Goal: Transaction & Acquisition: Purchase product/service

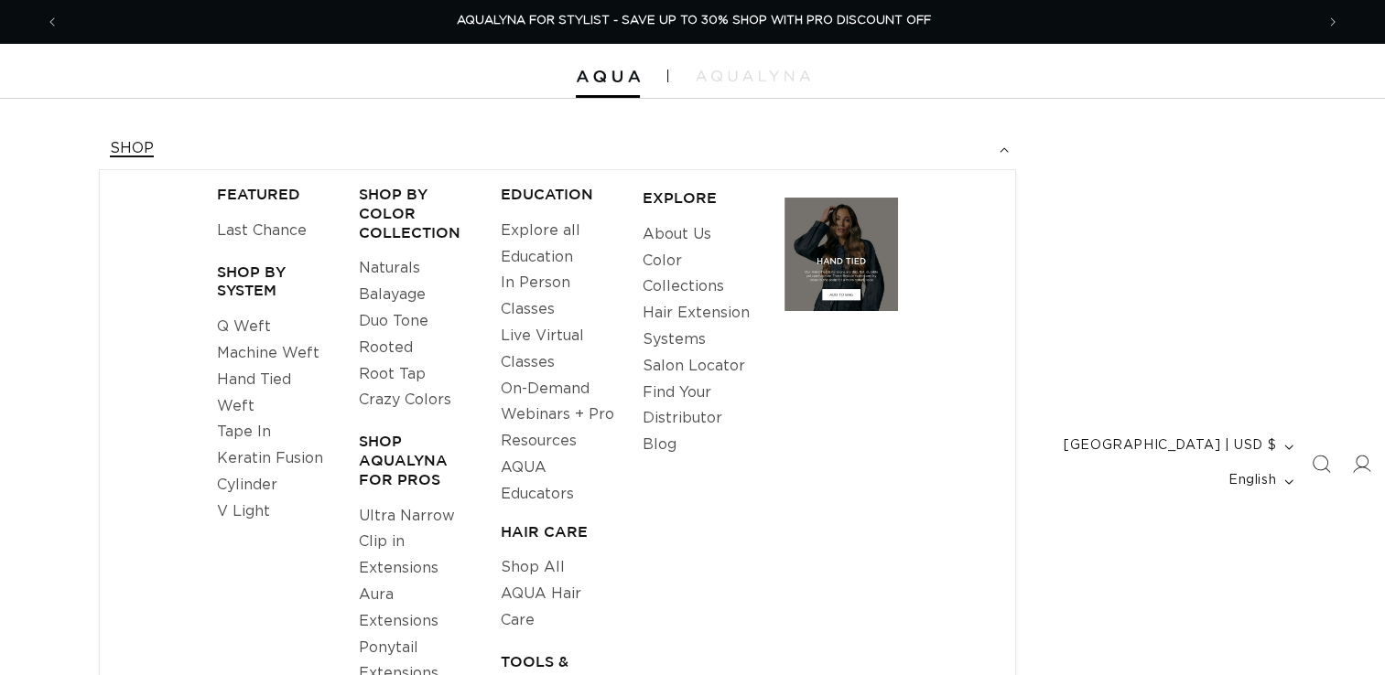
click at [250, 324] on link "Q Weft" at bounding box center [244, 327] width 54 height 27
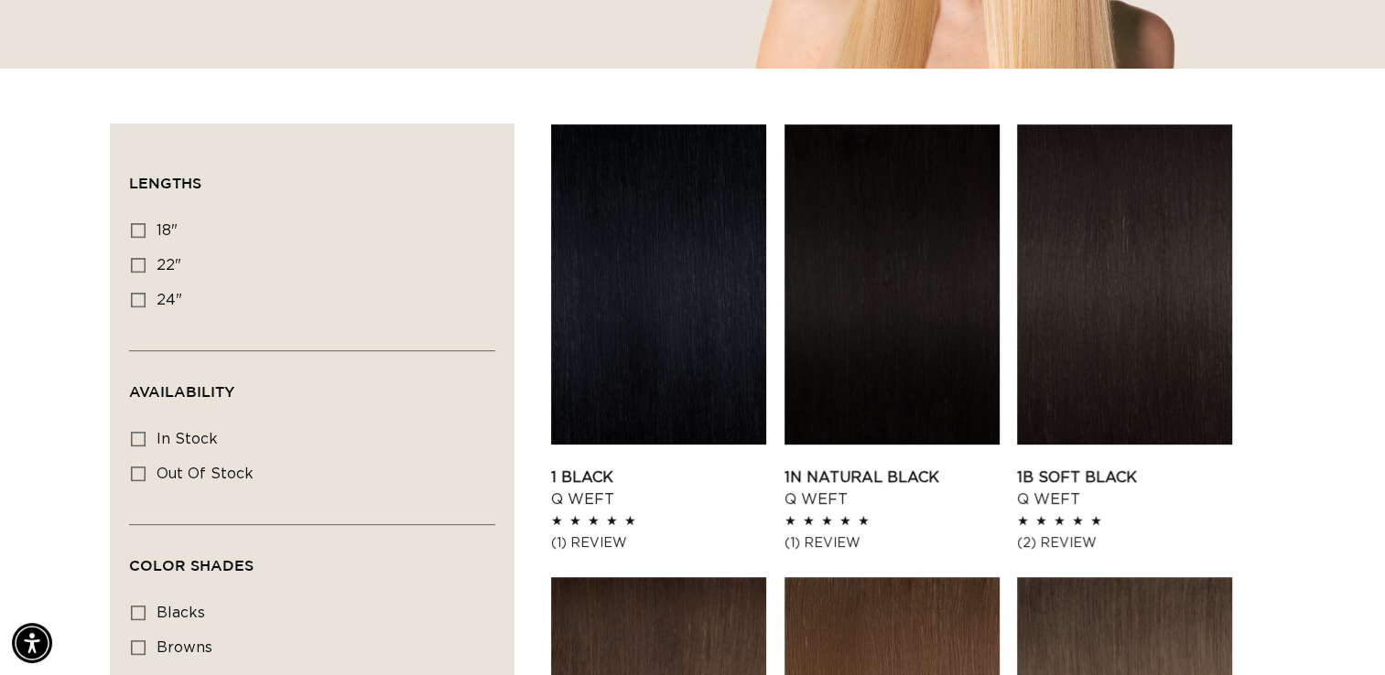
scroll to position [0, 2508]
click at [136, 262] on icon at bounding box center [138, 265] width 15 height 15
click at [136, 262] on input "22" 22" (5 products)" at bounding box center [138, 265] width 15 height 15
checkbox input "true"
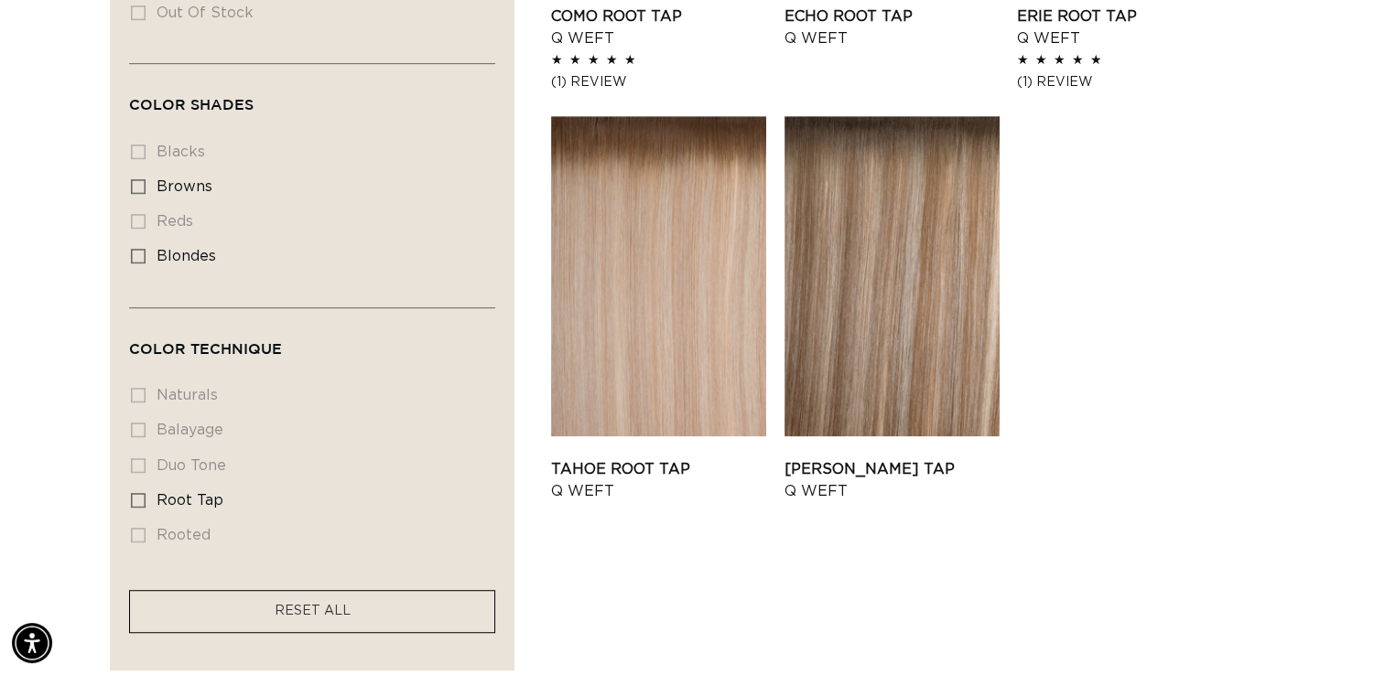
scroll to position [0, 1255]
click at [714, 458] on link "Tahoe Root Tap Q Weft" at bounding box center [658, 480] width 215 height 44
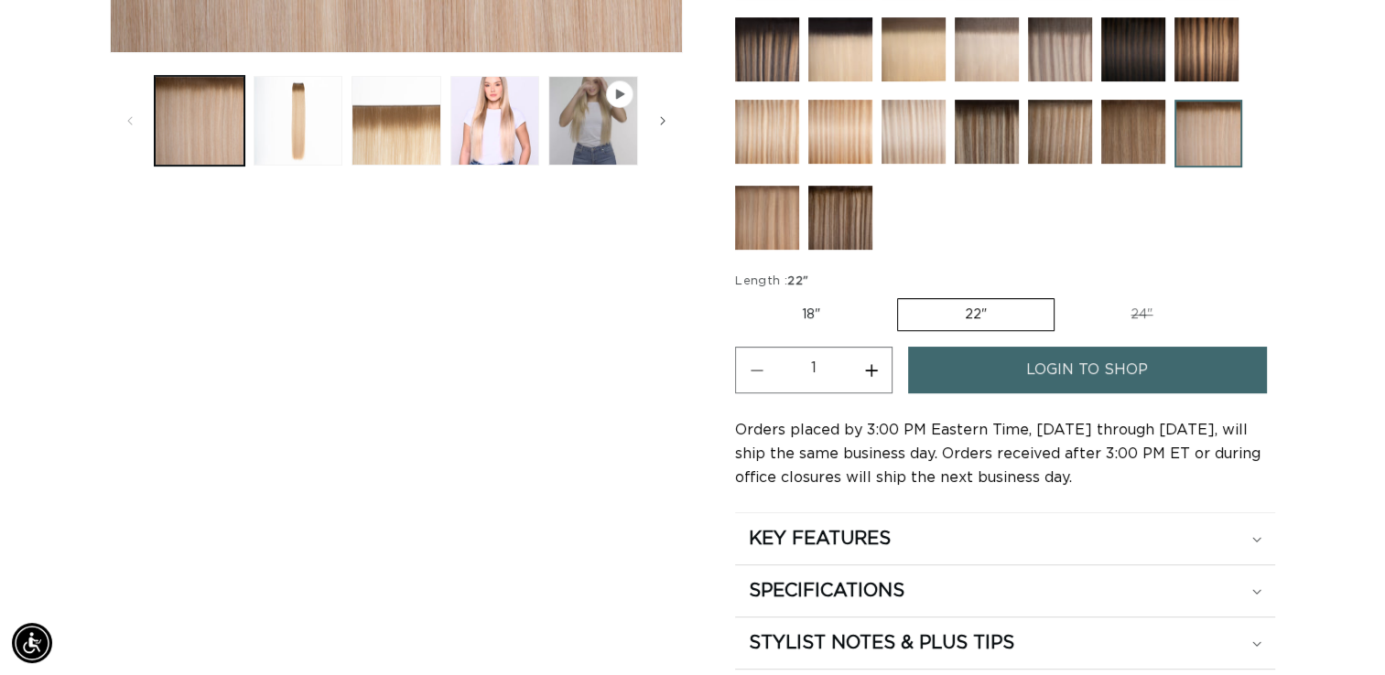
scroll to position [812, 0]
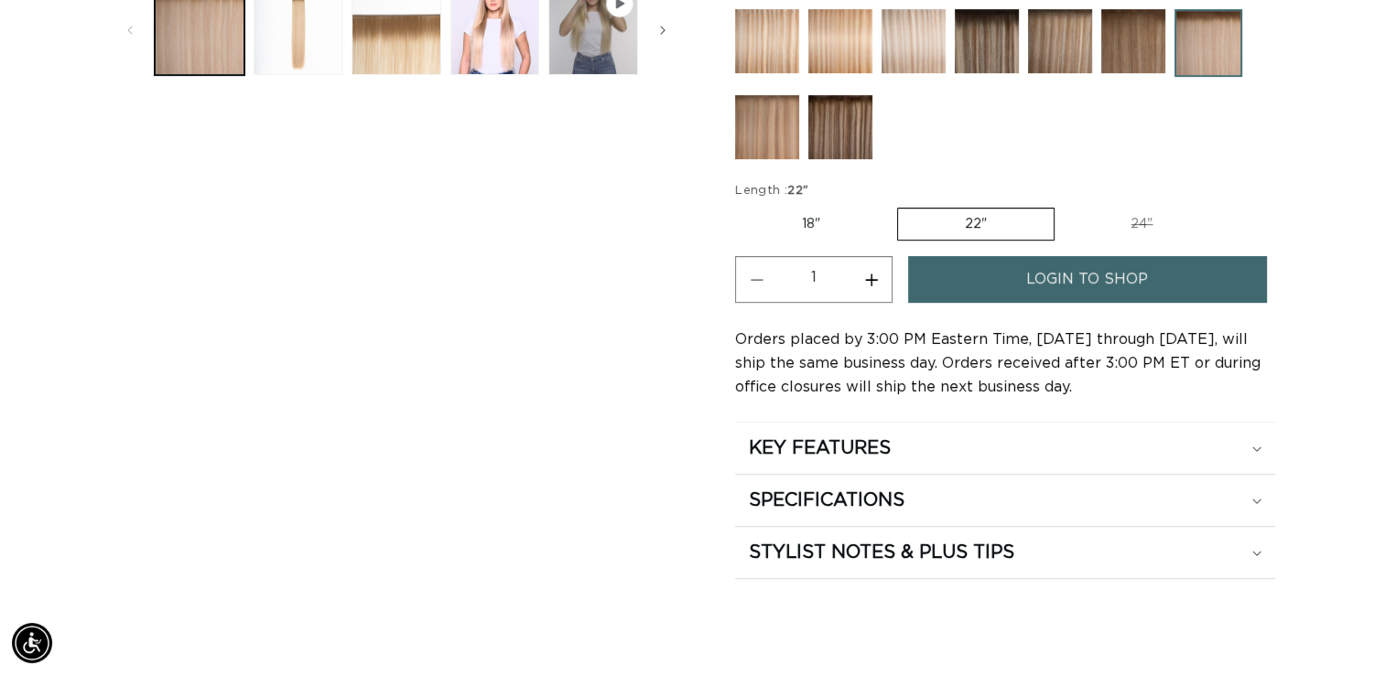
click at [1047, 268] on span "login to shop" at bounding box center [1087, 279] width 122 height 47
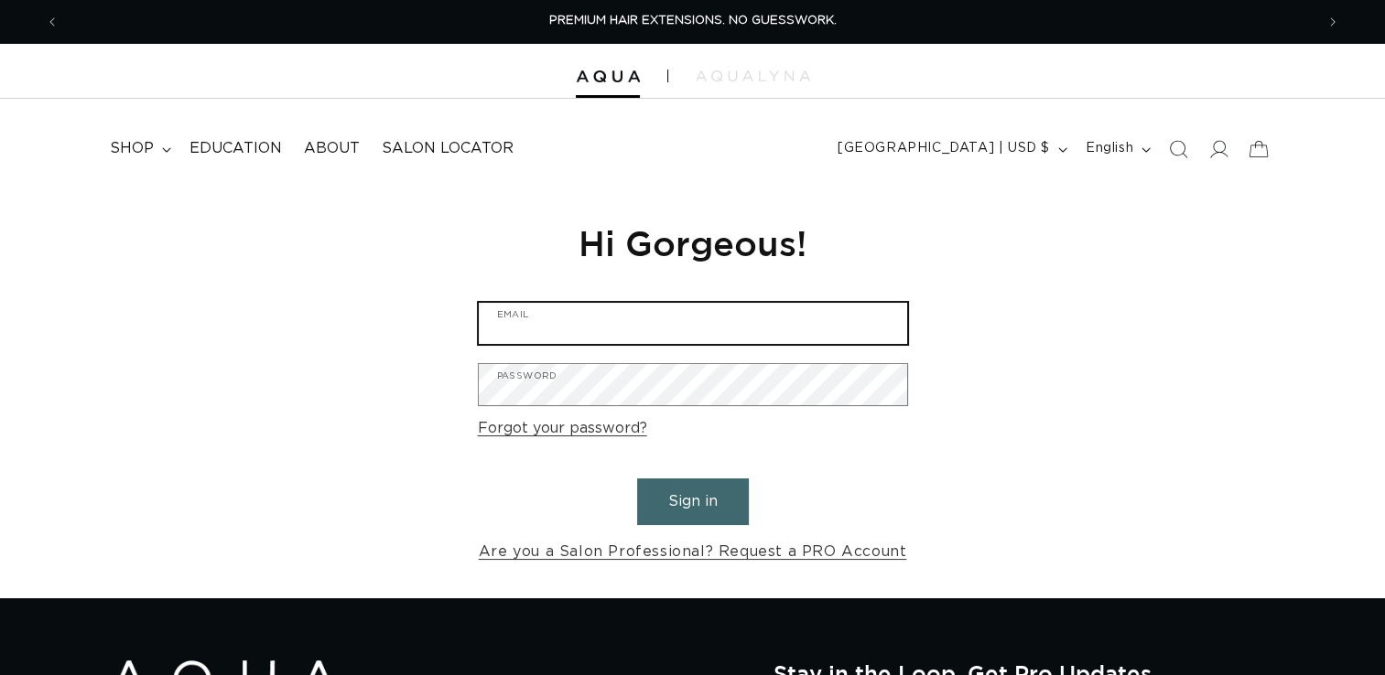
type input "info@thebellasalon.com"
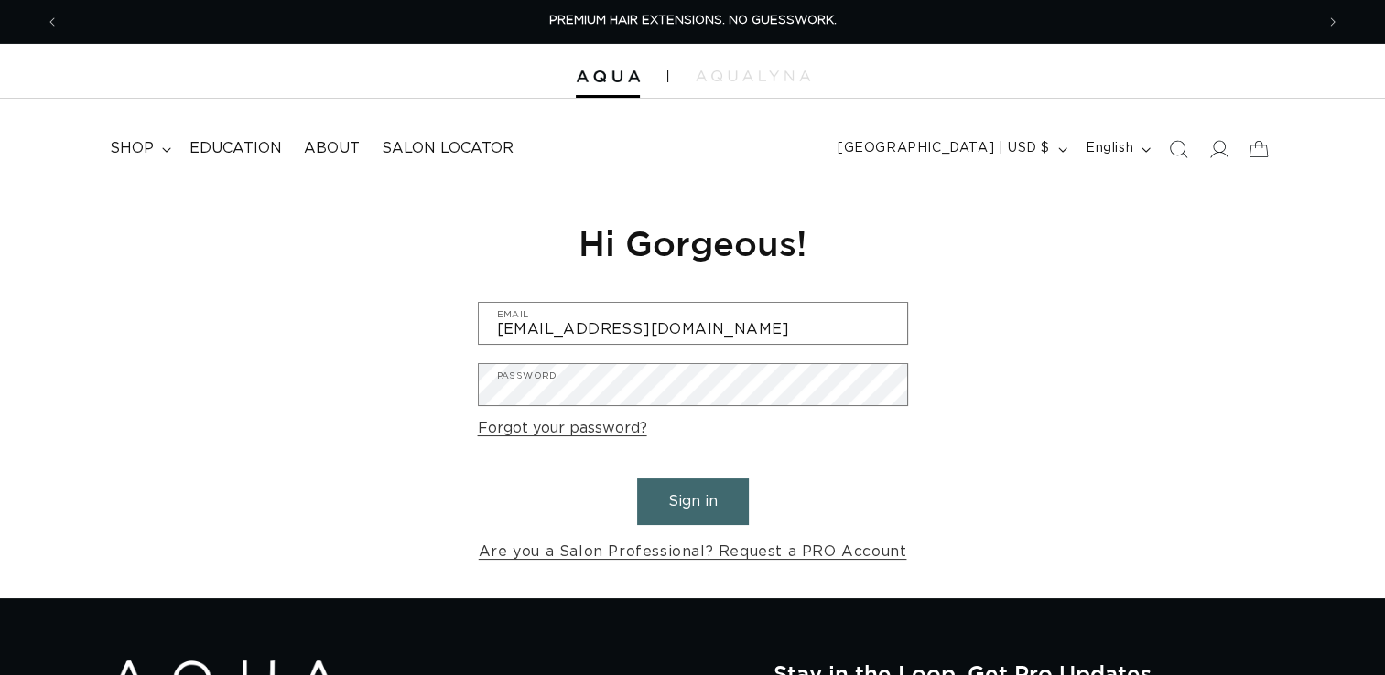
click at [721, 492] on button "Sign in" at bounding box center [693, 502] width 112 height 47
click at [687, 500] on button "Sign in" at bounding box center [693, 502] width 112 height 47
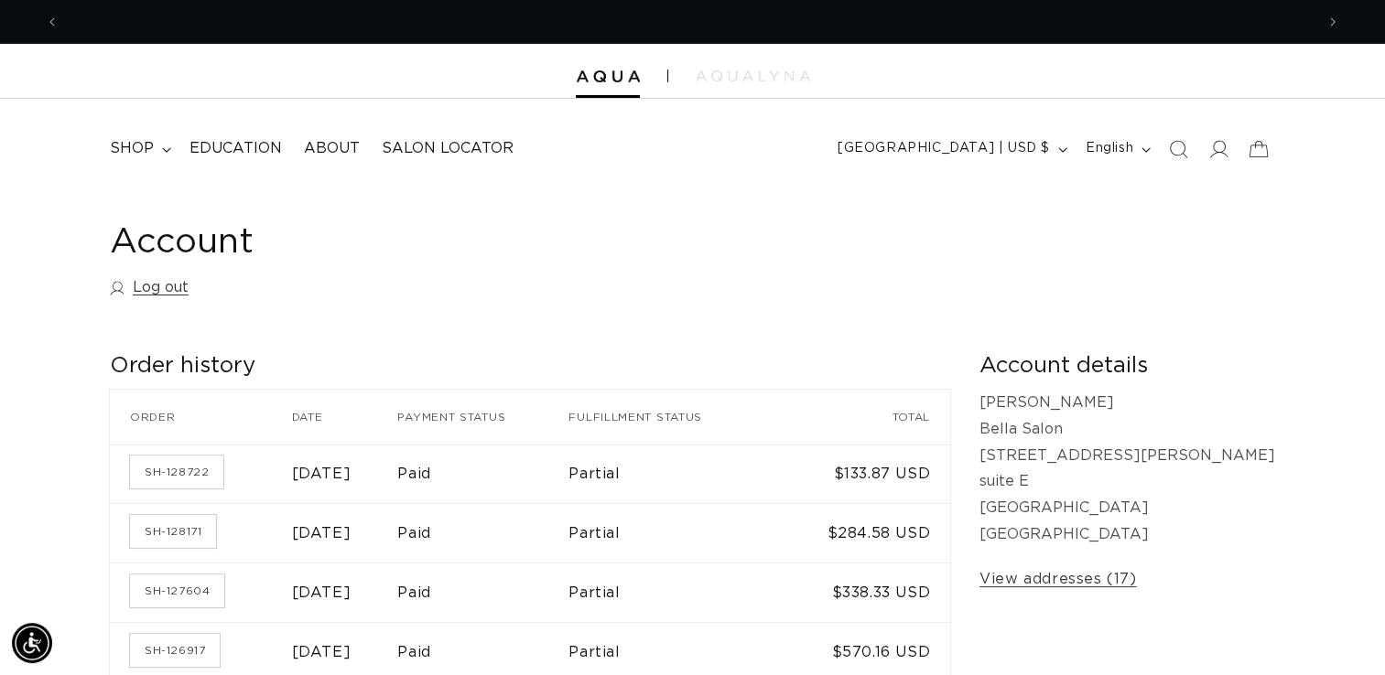
scroll to position [0, 2508]
click at [163, 149] on icon at bounding box center [166, 149] width 8 height 5
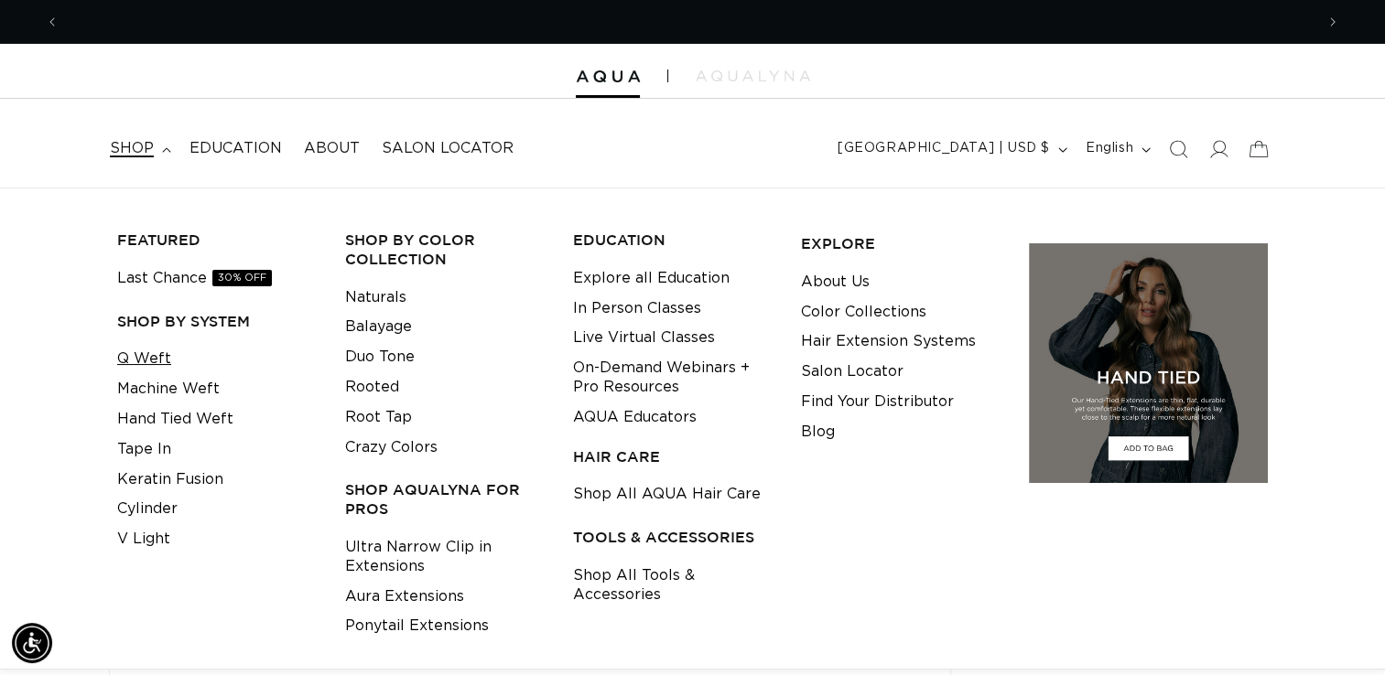
scroll to position [0, 0]
click at [150, 357] on link "Q Weft" at bounding box center [144, 359] width 54 height 30
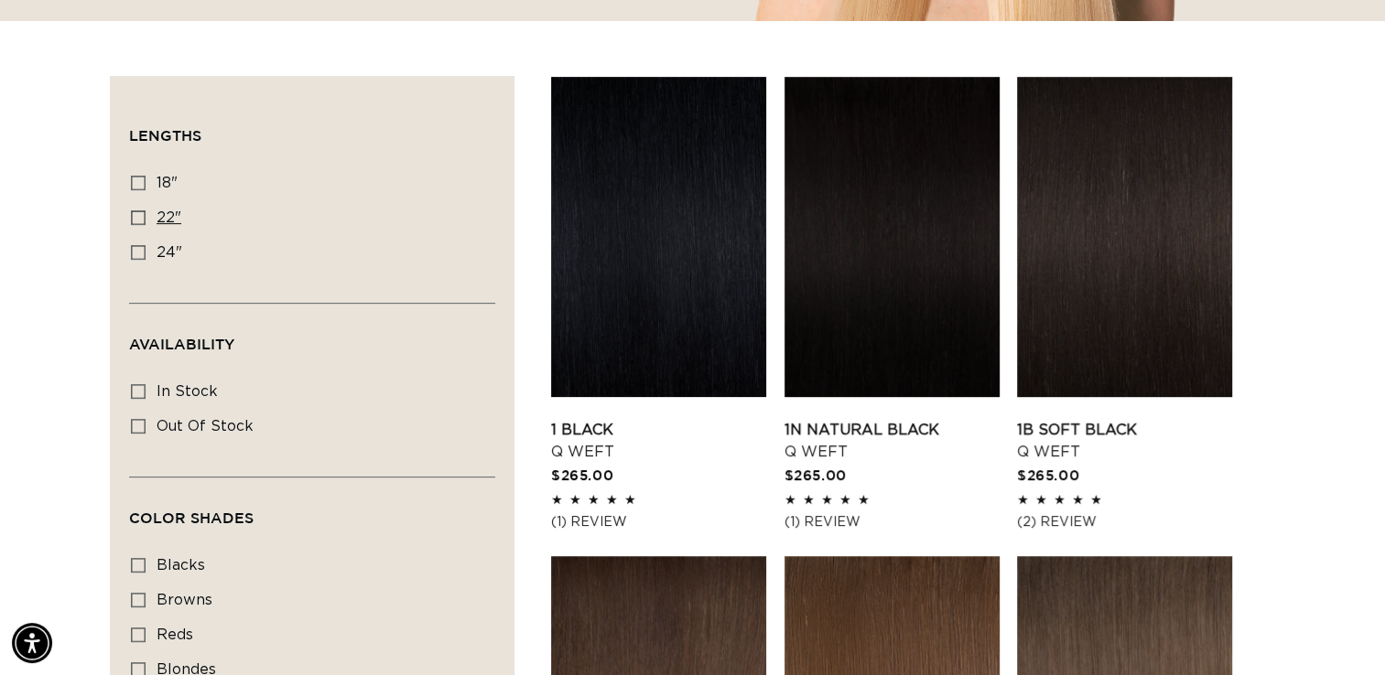
scroll to position [0, 2508]
click at [137, 221] on icon at bounding box center [138, 217] width 15 height 15
click at [137, 221] on input "22" 22" (5 products)" at bounding box center [138, 217] width 15 height 15
checkbox input "true"
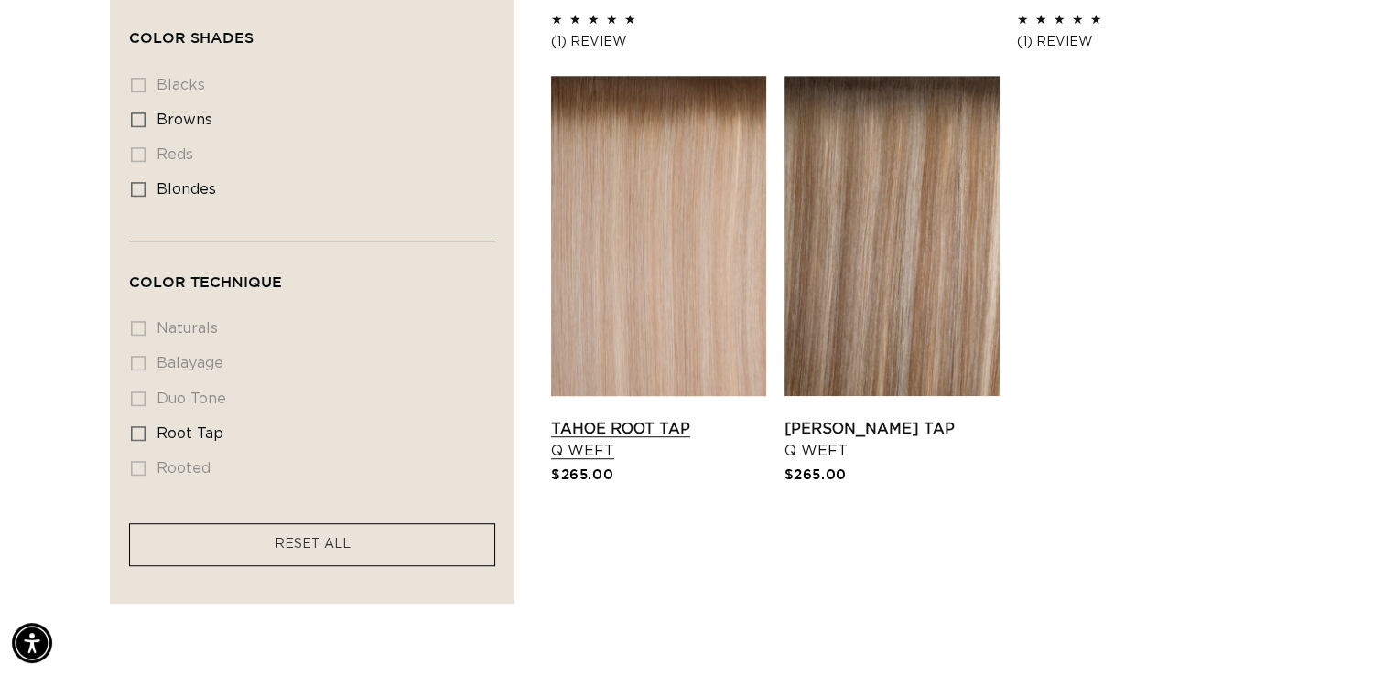
scroll to position [0, 1255]
click at [600, 418] on link "Tahoe Root Tap Q Weft" at bounding box center [658, 440] width 215 height 44
